Goal: Find specific page/section: Find specific page/section

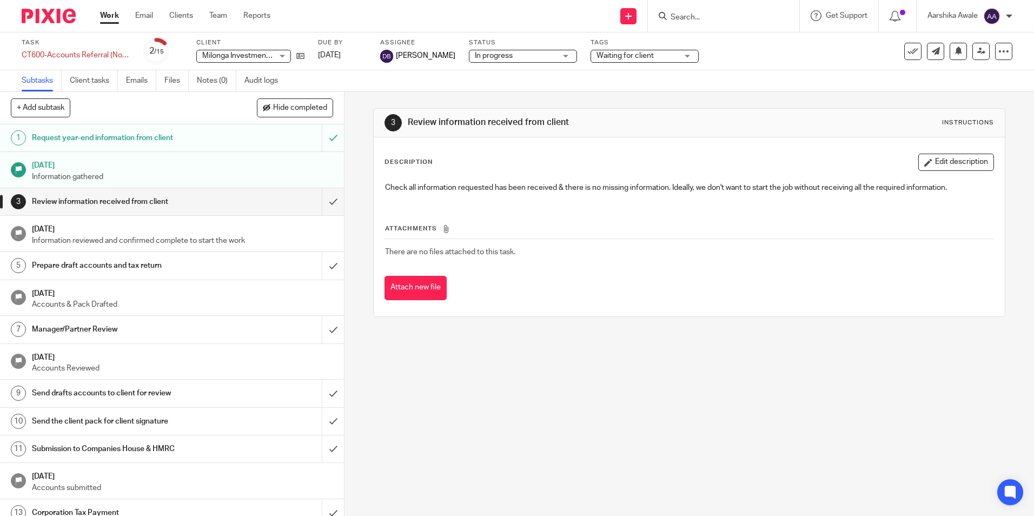
click at [681, 23] on form at bounding box center [726, 16] width 115 height 14
click at [685, 14] on input "Search" at bounding box center [717, 18] width 97 height 10
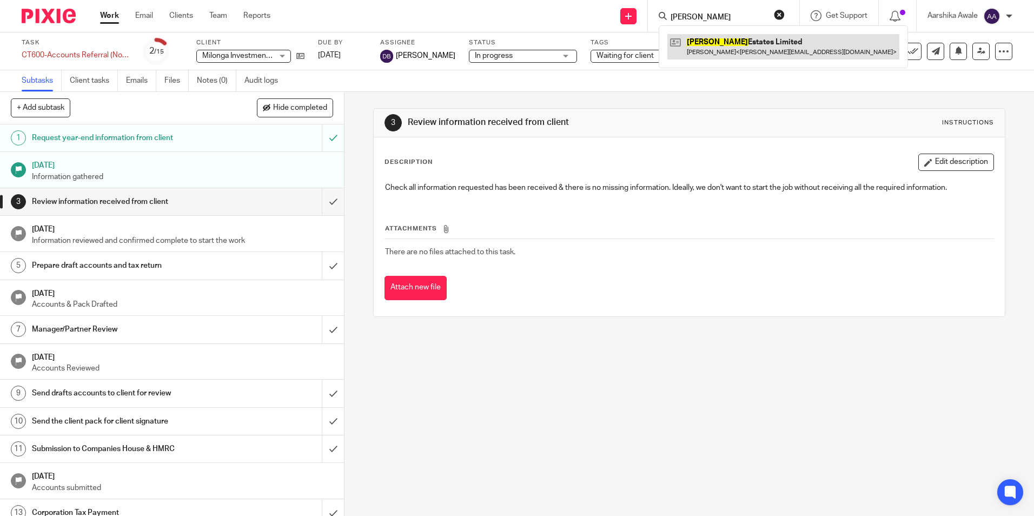
type input "bateman"
click at [711, 52] on link at bounding box center [783, 46] width 232 height 25
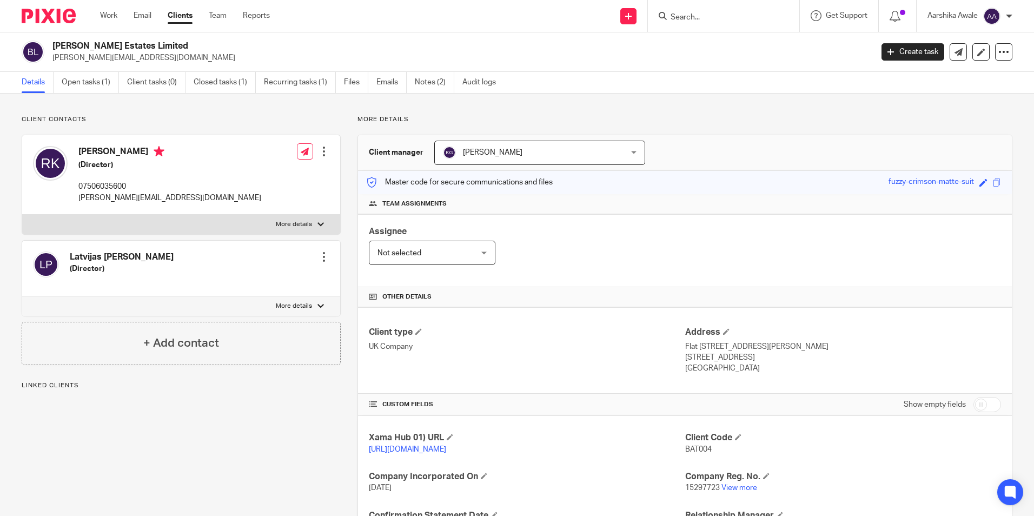
scroll to position [143, 0]
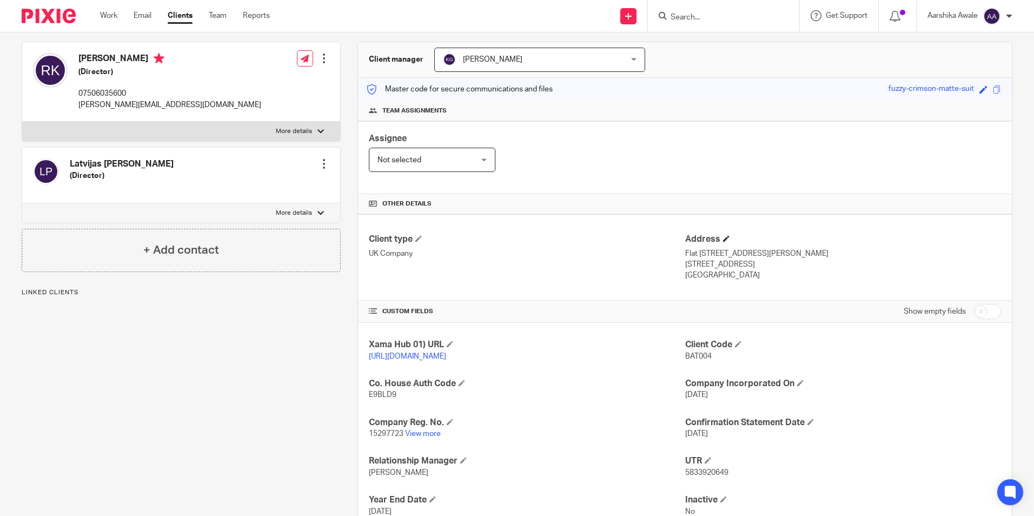
scroll to position [182, 0]
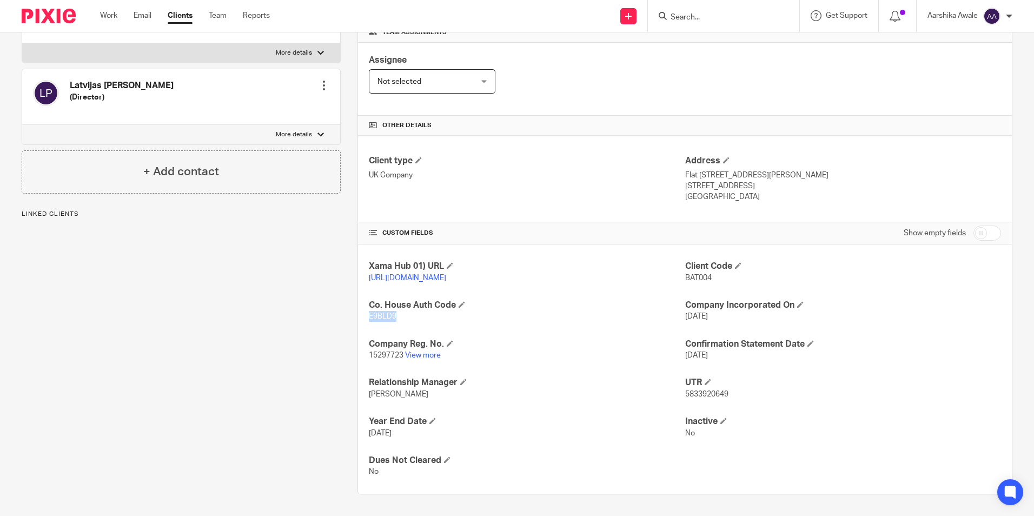
drag, startPoint x: 364, startPoint y: 317, endPoint x: 393, endPoint y: 319, distance: 28.7
click at [393, 319] on div "Xama Hub 01) URL [URL][DOMAIN_NAME] Client Code BAT004 Co. House Auth Code E9BL…" at bounding box center [685, 368] width 654 height 249
copy span "E9BLD9"
click at [431, 357] on link "View more" at bounding box center [423, 355] width 36 height 8
click at [724, 21] on input "Search" at bounding box center [717, 18] width 97 height 10
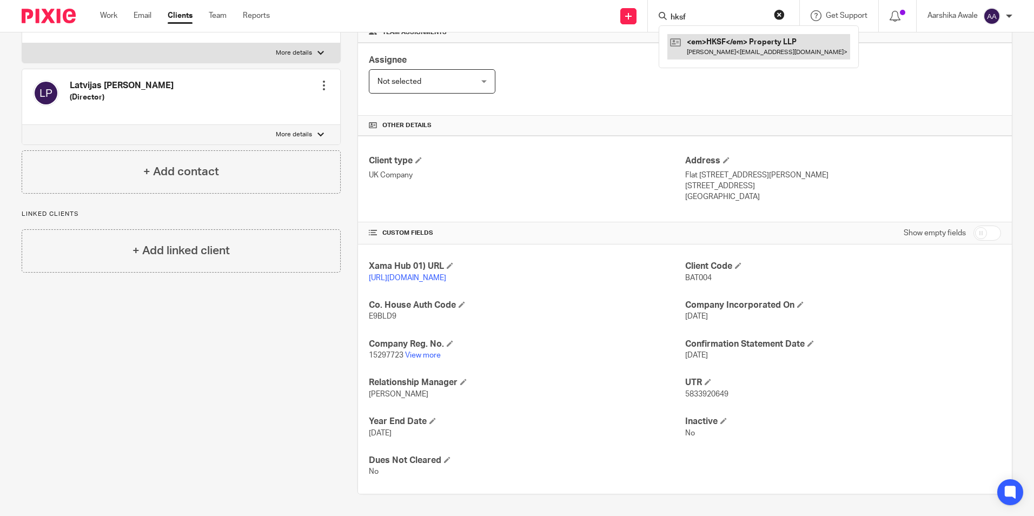
type input "hksf"
click at [720, 41] on link at bounding box center [758, 46] width 183 height 25
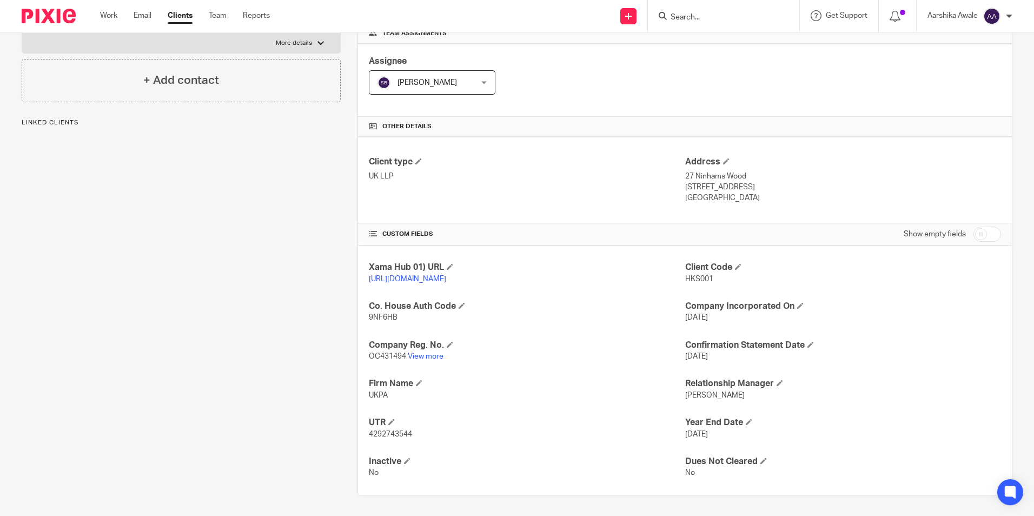
scroll to position [182, 0]
drag, startPoint x: 378, startPoint y: 356, endPoint x: 403, endPoint y: 354, distance: 25.0
click at [403, 354] on span "OC431494" at bounding box center [387, 355] width 37 height 8
click at [433, 355] on link "View more" at bounding box center [426, 355] width 36 height 8
